Goal: Obtain resource: Download file/media

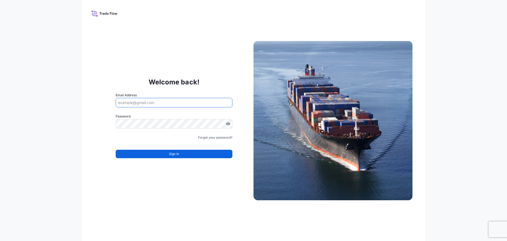
drag, startPoint x: 141, startPoint y: 104, endPoint x: 138, endPoint y: 97, distance: 7.7
click at [140, 101] on input "Email Address" at bounding box center [174, 103] width 117 height 10
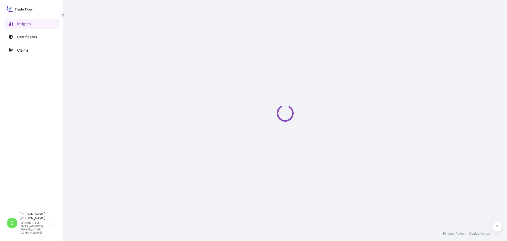
select select "2025"
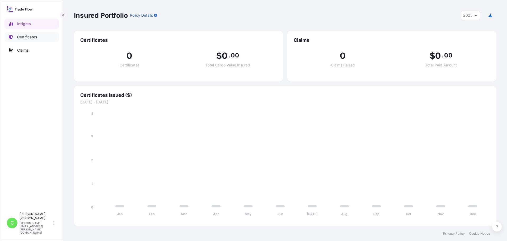
click at [27, 36] on p "Certificates" at bounding box center [27, 36] width 20 height 5
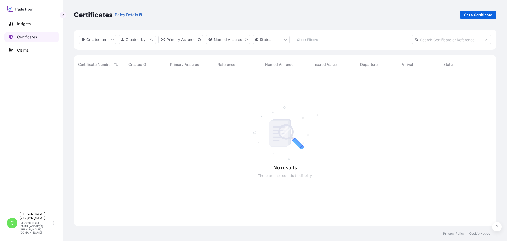
scroll to position [151, 418]
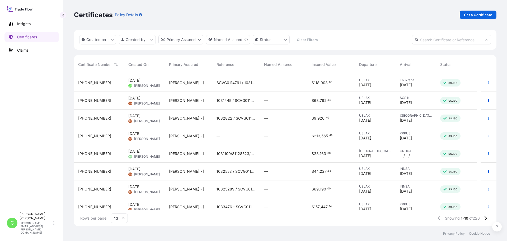
click at [247, 86] on div "SCVG0114791 / 1031605" at bounding box center [236, 83] width 48 height 18
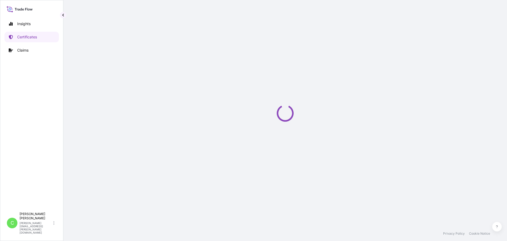
drag, startPoint x: 247, startPoint y: 86, endPoint x: 337, endPoint y: 11, distance: 116.7
click at [337, 11] on div "Loading" at bounding box center [285, 113] width 422 height 226
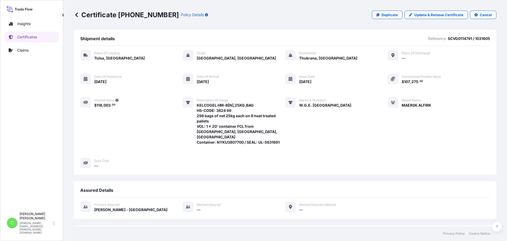
scroll to position [53, 0]
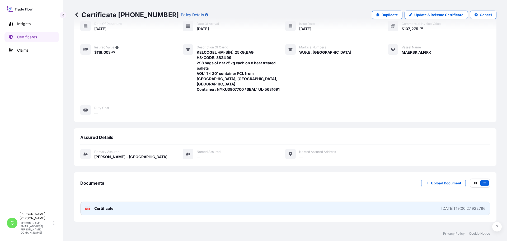
click at [159, 204] on link "PDF Certificate 2025-08-25T19:00:27.922796" at bounding box center [285, 208] width 410 height 14
